Goal: Task Accomplishment & Management: Manage account settings

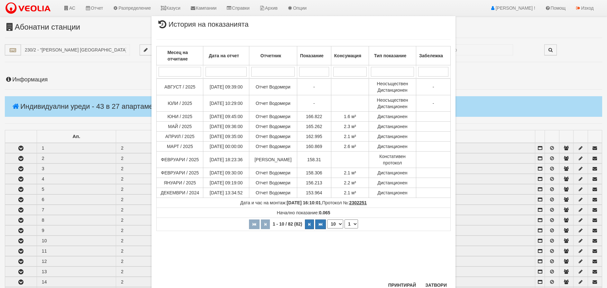
scroll to position [289, 0]
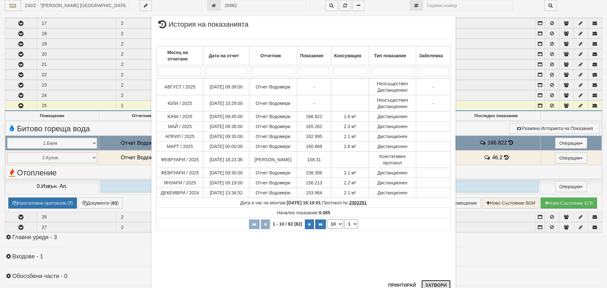
click at [436, 283] on button "Затвори" at bounding box center [435, 285] width 29 height 10
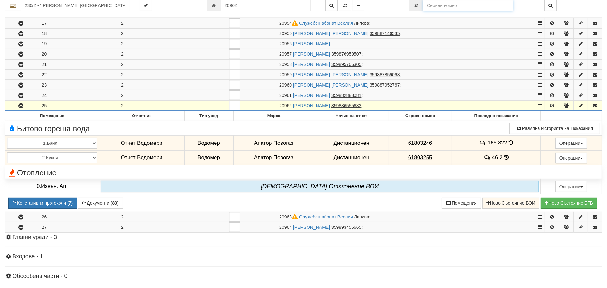
click at [444, 6] on input "number" at bounding box center [468, 5] width 90 height 11
paste input "61717255"
type input "61717255"
type input "127/2,3 - "ВЕОЛИЯ ЕНЕРДЖИ ВАРНА " ЕАД"
type input "21000"
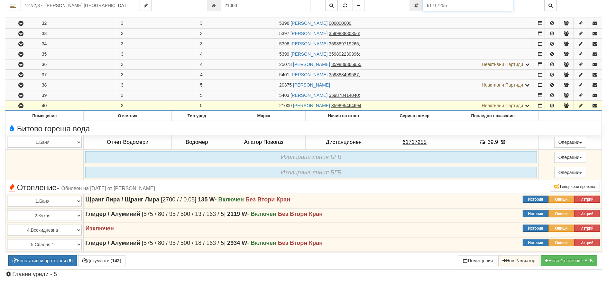
scroll to position [268, 0]
